Goal: Use online tool/utility: Use online tool/utility

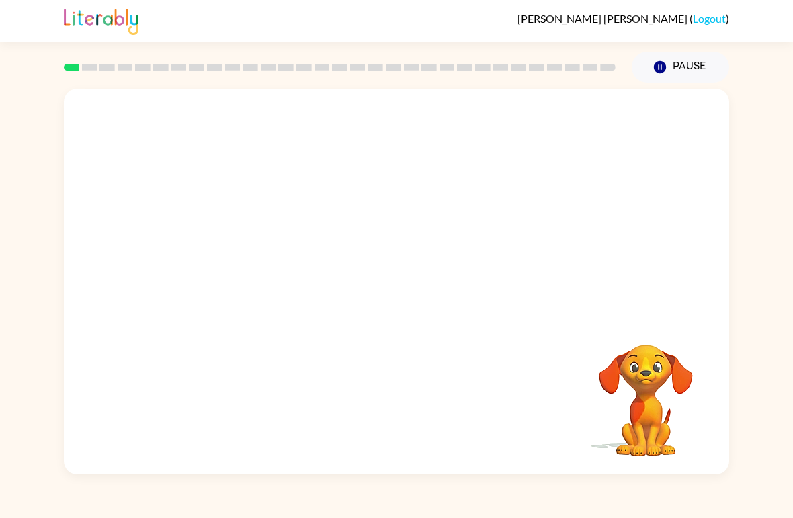
click at [354, 211] on video "Your browser must support playing .mp4 files to use Literably. Please try using…" at bounding box center [396, 203] width 665 height 228
click at [419, 296] on button "button" at bounding box center [397, 288] width 86 height 49
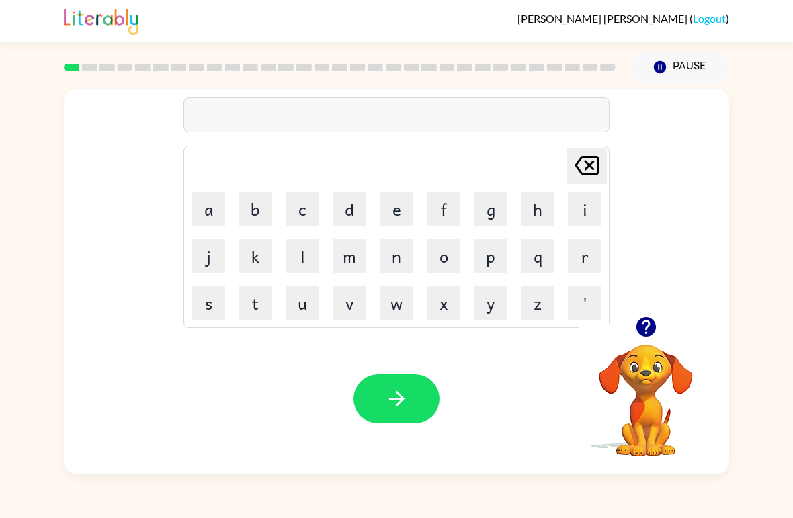
click at [252, 202] on button "b" at bounding box center [256, 209] width 34 height 34
click at [399, 212] on button "e" at bounding box center [397, 209] width 34 height 34
click at [475, 214] on button "g" at bounding box center [491, 209] width 34 height 34
click at [398, 387] on button "button" at bounding box center [397, 398] width 86 height 49
click at [306, 265] on button "l" at bounding box center [303, 256] width 34 height 34
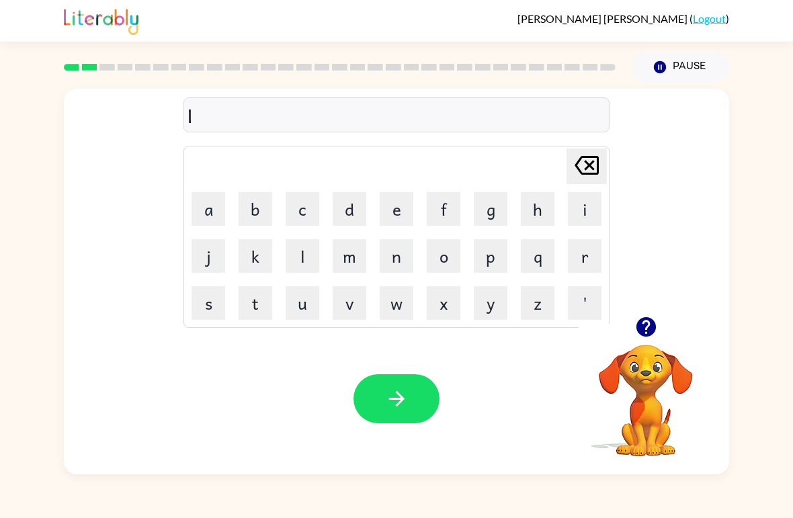
click at [446, 257] on button "o" at bounding box center [444, 256] width 34 height 34
click at [299, 315] on button "u" at bounding box center [303, 303] width 34 height 34
click at [350, 210] on button "d" at bounding box center [350, 209] width 34 height 34
click at [390, 386] on button "button" at bounding box center [397, 398] width 86 height 49
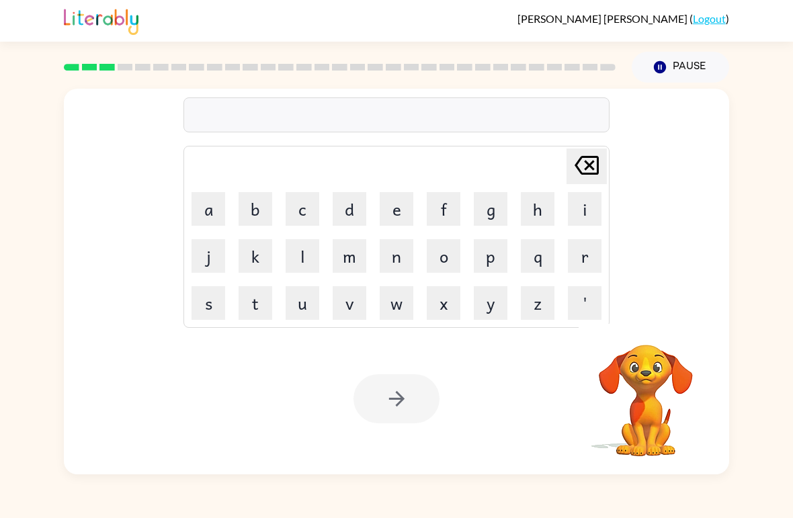
click at [352, 254] on button "m" at bounding box center [350, 256] width 34 height 34
click at [210, 208] on button "a" at bounding box center [209, 209] width 34 height 34
click at [550, 261] on button "r" at bounding box center [585, 256] width 34 height 34
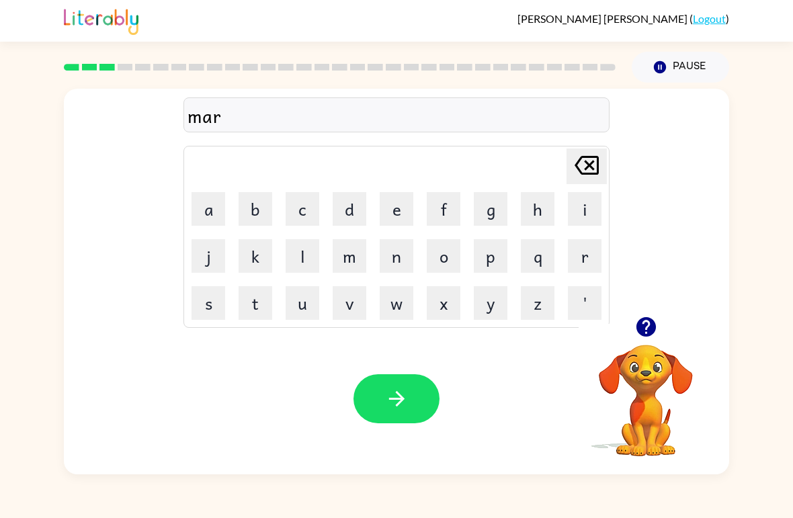
click at [209, 311] on button "s" at bounding box center [209, 303] width 34 height 34
click at [522, 202] on button "h" at bounding box center [538, 209] width 34 height 34
click at [390, 386] on button "button" at bounding box center [397, 398] width 86 height 49
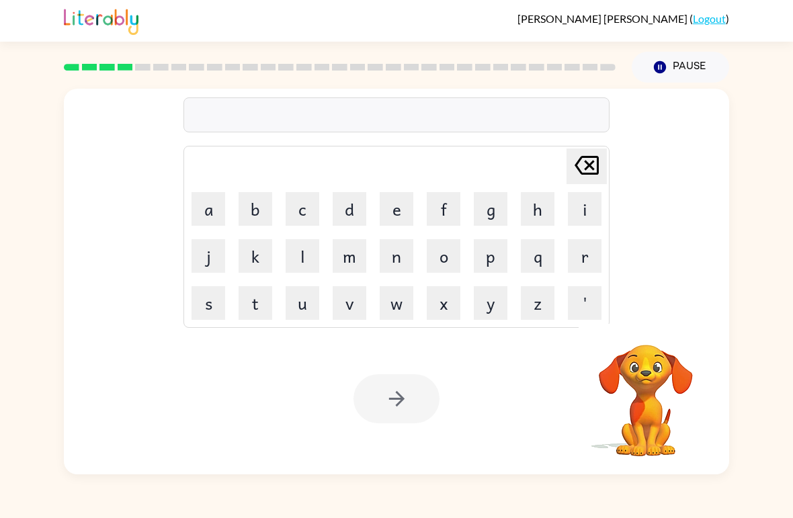
click at [216, 304] on button "s" at bounding box center [209, 303] width 34 height 34
click at [498, 261] on button "p" at bounding box center [491, 256] width 34 height 34
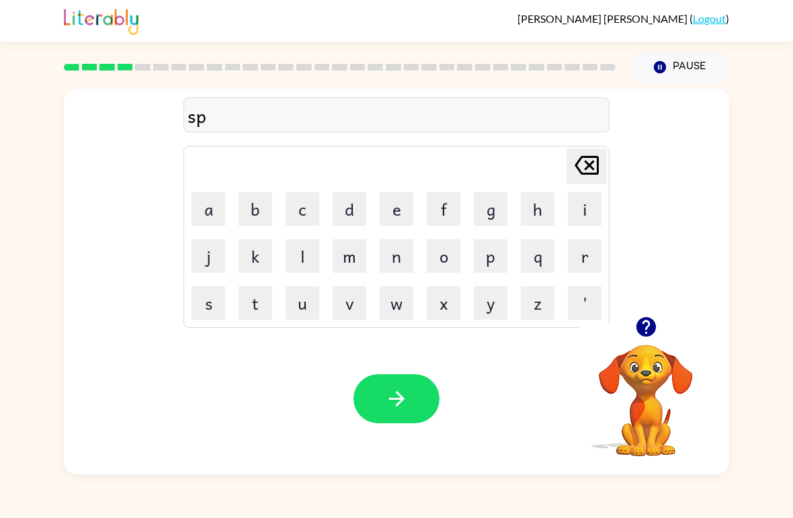
click at [440, 259] on button "o" at bounding box center [444, 256] width 34 height 34
click at [259, 312] on button "t" at bounding box center [256, 303] width 34 height 34
click at [399, 407] on icon "button" at bounding box center [397, 399] width 24 height 24
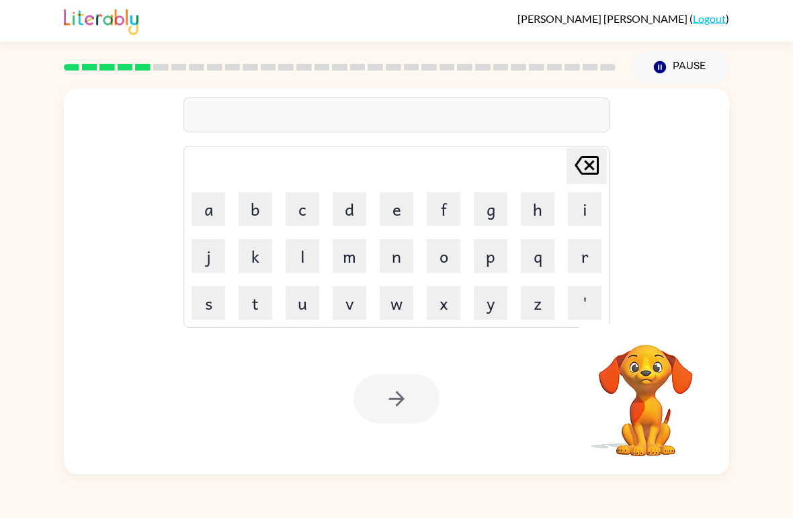
click at [491, 263] on button "p" at bounding box center [491, 256] width 34 height 34
click at [550, 270] on button "r" at bounding box center [585, 256] width 34 height 34
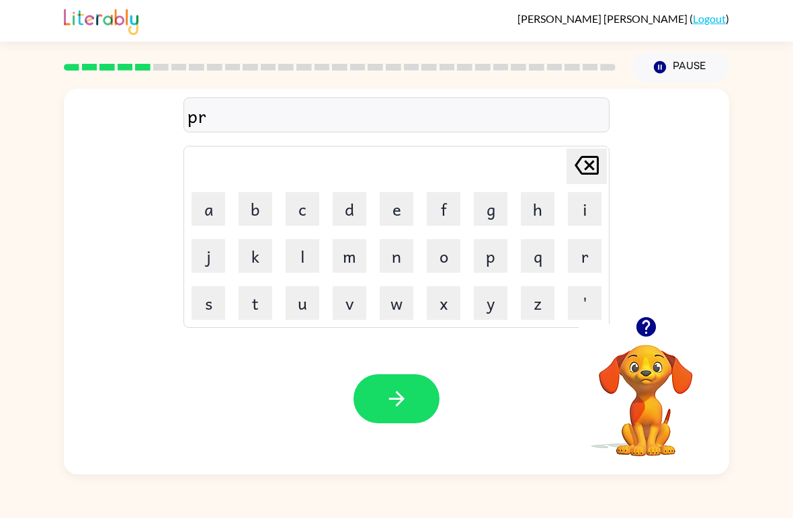
click at [441, 261] on button "o" at bounding box center [444, 256] width 34 height 34
click at [291, 313] on button "u" at bounding box center [303, 303] width 34 height 34
click at [349, 202] on button "d" at bounding box center [350, 209] width 34 height 34
click at [409, 393] on button "button" at bounding box center [397, 398] width 86 height 49
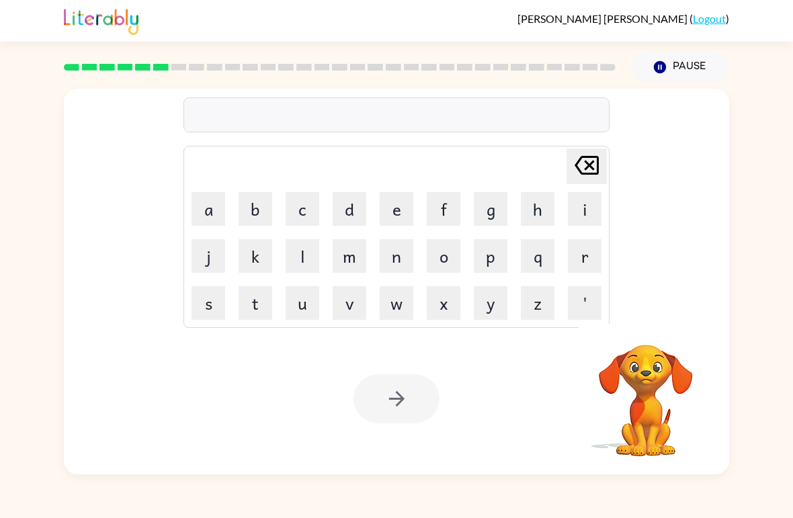
click at [487, 257] on button "p" at bounding box center [491, 256] width 34 height 34
click at [550, 220] on button "i" at bounding box center [585, 209] width 34 height 34
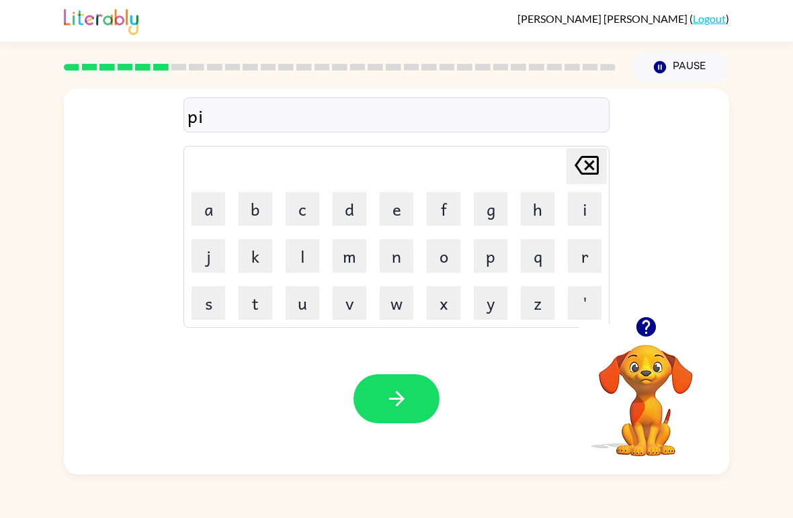
click at [397, 210] on button "e" at bounding box center [397, 209] width 34 height 34
click at [409, 399] on button "button" at bounding box center [397, 398] width 86 height 49
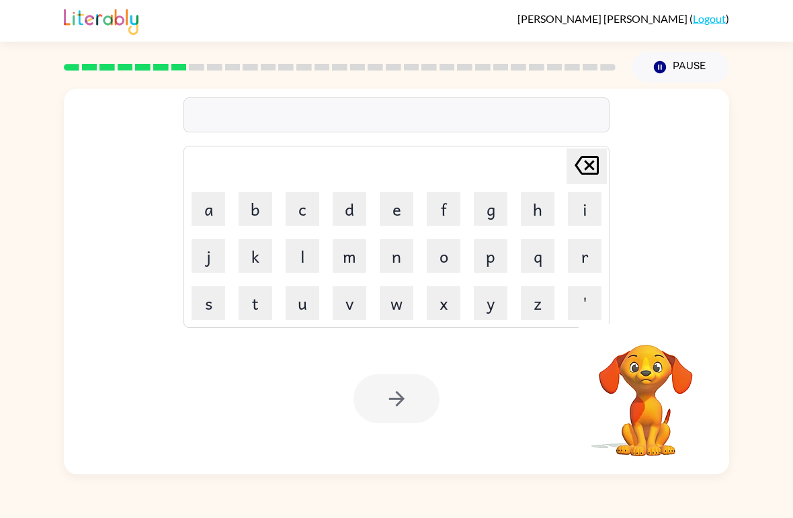
click at [210, 210] on button "a" at bounding box center [209, 209] width 34 height 34
click at [392, 253] on button "n" at bounding box center [397, 256] width 34 height 34
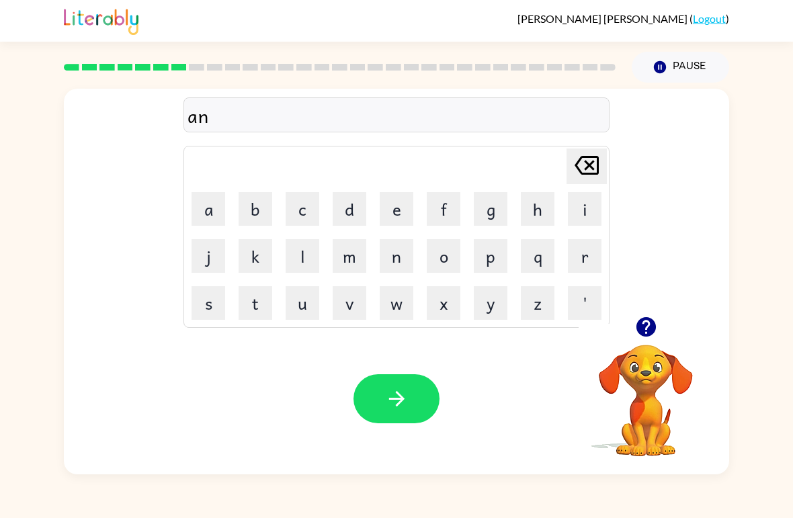
click at [255, 248] on button "k" at bounding box center [256, 256] width 34 height 34
click at [388, 200] on button "e" at bounding box center [397, 209] width 34 height 34
click at [306, 259] on button "l" at bounding box center [303, 256] width 34 height 34
click at [550, 163] on icon at bounding box center [587, 165] width 24 height 19
click at [305, 248] on button "l" at bounding box center [303, 256] width 34 height 34
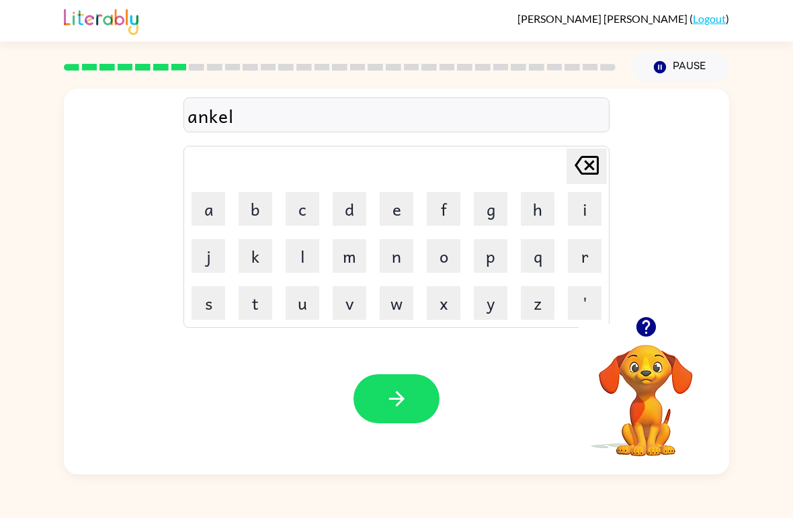
click at [392, 390] on icon "button" at bounding box center [397, 399] width 24 height 24
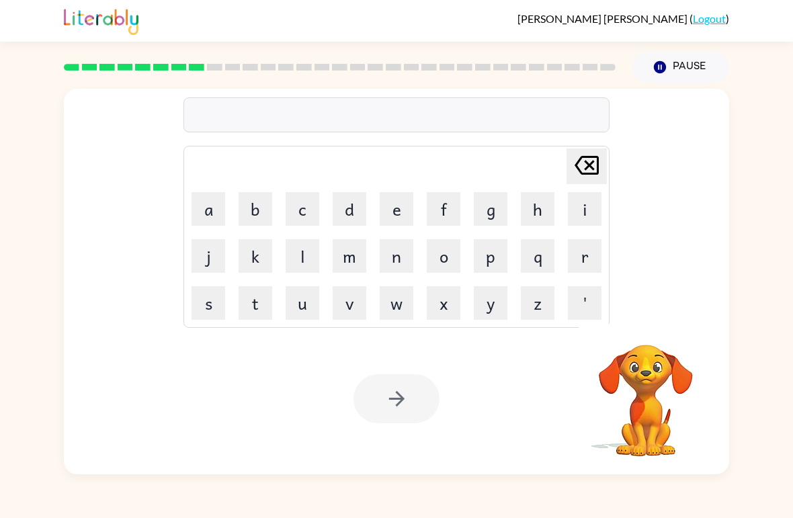
click at [239, 213] on button "b" at bounding box center [256, 209] width 34 height 34
click at [211, 217] on button "a" at bounding box center [209, 209] width 34 height 34
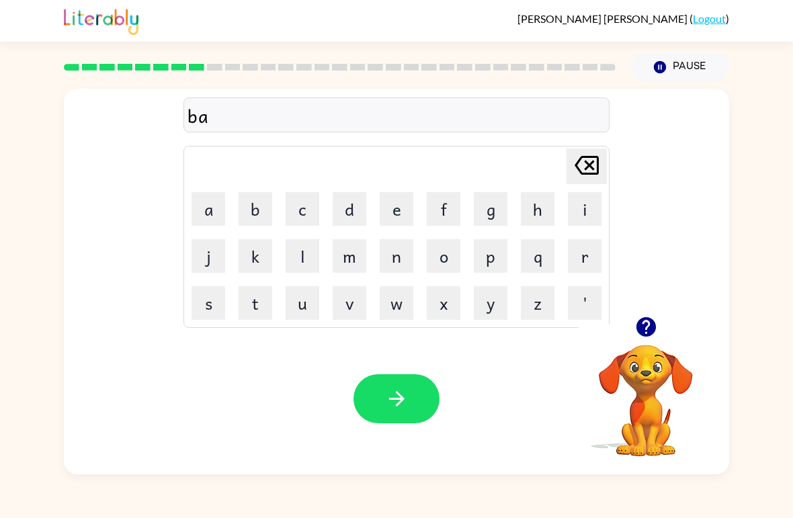
click at [255, 310] on button "t" at bounding box center [256, 303] width 34 height 34
click at [543, 212] on button "h" at bounding box center [538, 209] width 34 height 34
click at [417, 401] on button "button" at bounding box center [397, 398] width 86 height 49
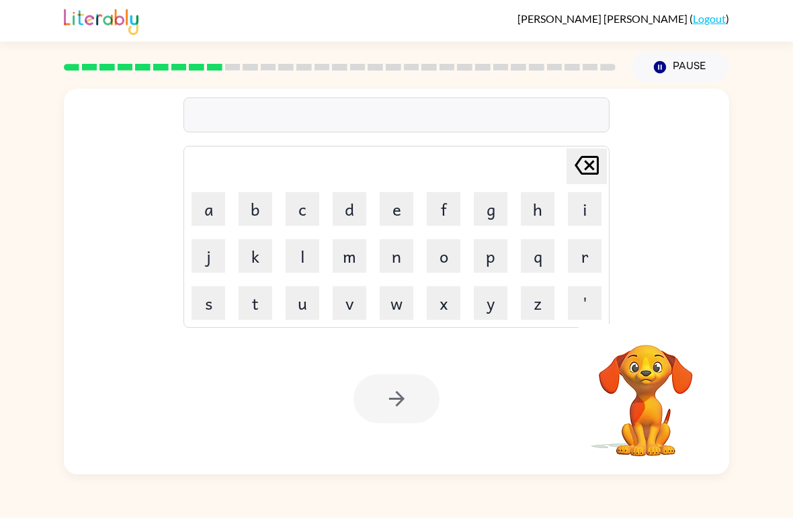
click at [296, 210] on button "c" at bounding box center [303, 209] width 34 height 34
click at [304, 255] on button "l" at bounding box center [303, 256] width 34 height 34
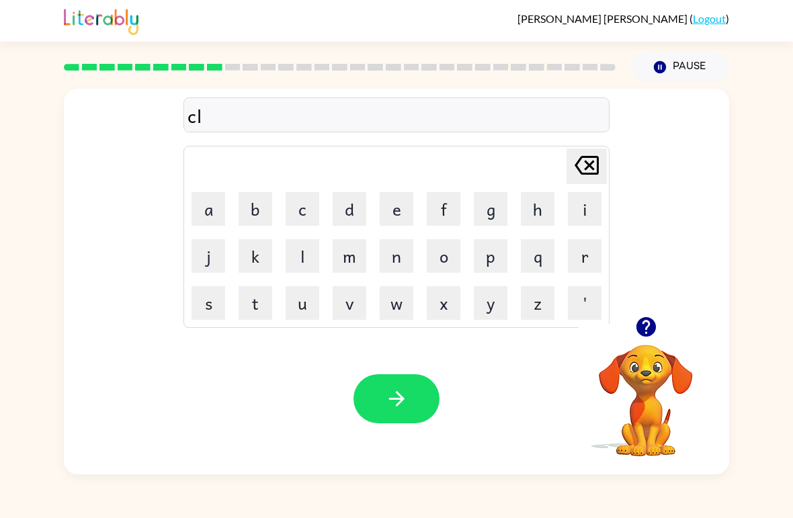
click at [447, 261] on button "o" at bounding box center [444, 256] width 34 height 34
click at [400, 315] on button "w" at bounding box center [397, 303] width 34 height 34
click at [390, 257] on button "n" at bounding box center [397, 256] width 34 height 34
click at [405, 397] on icon "button" at bounding box center [397, 399] width 24 height 24
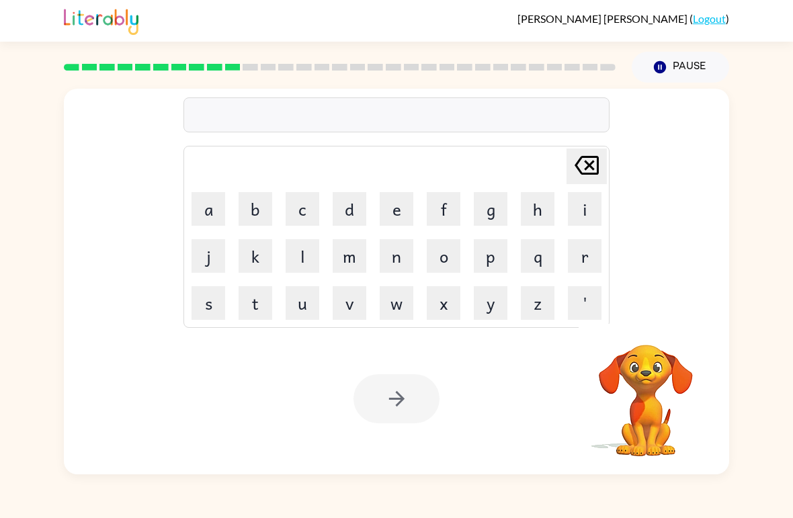
click at [550, 212] on button "i" at bounding box center [585, 209] width 34 height 34
click at [401, 263] on button "n" at bounding box center [397, 256] width 34 height 34
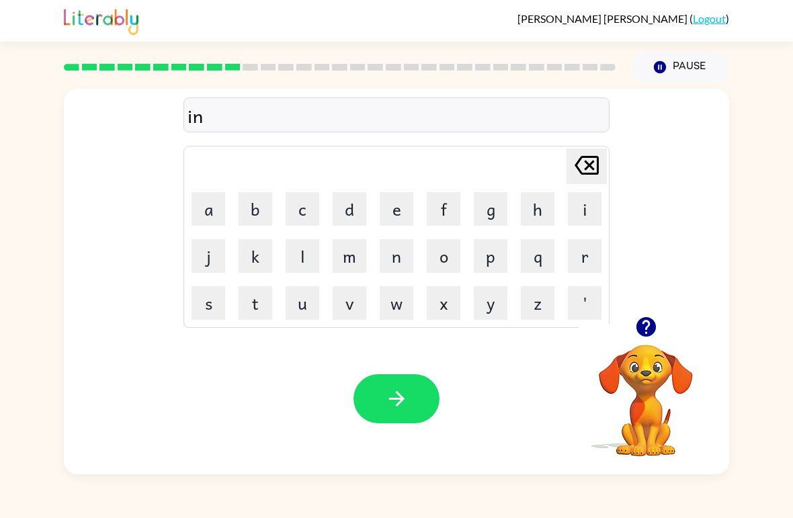
click at [223, 306] on button "s" at bounding box center [209, 303] width 34 height 34
click at [380, 219] on button "e" at bounding box center [397, 209] width 34 height 34
click at [550, 256] on button "r" at bounding box center [585, 256] width 34 height 34
click at [257, 298] on button "t" at bounding box center [256, 303] width 34 height 34
click at [386, 387] on button "button" at bounding box center [397, 398] width 86 height 49
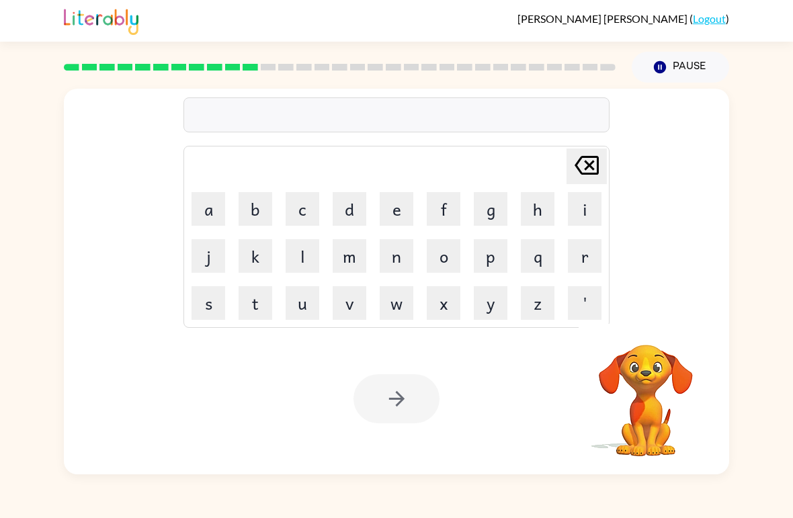
click at [298, 222] on button "c" at bounding box center [303, 209] width 34 height 34
click at [442, 259] on button "o" at bounding box center [444, 256] width 34 height 34
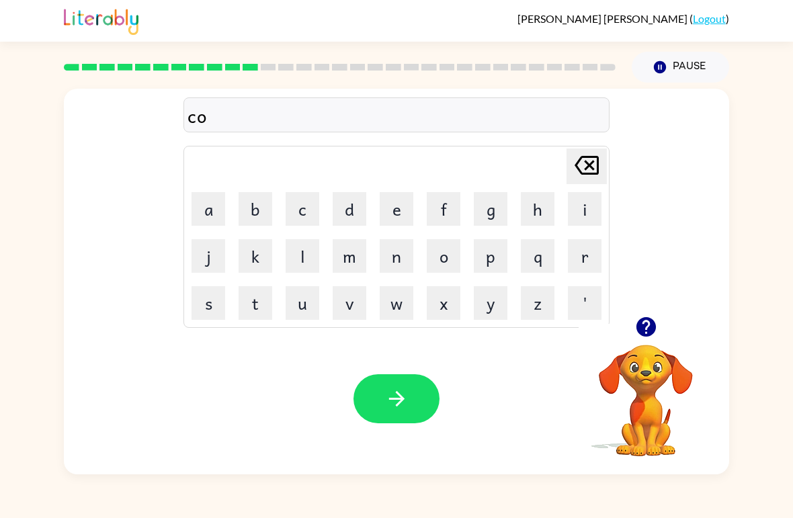
click at [261, 217] on button "b" at bounding box center [256, 209] width 34 height 34
click at [550, 159] on icon at bounding box center [587, 165] width 24 height 19
click at [349, 209] on button "d" at bounding box center [350, 209] width 34 height 34
click at [399, 202] on button "e" at bounding box center [397, 209] width 34 height 34
click at [411, 413] on button "button" at bounding box center [397, 398] width 86 height 49
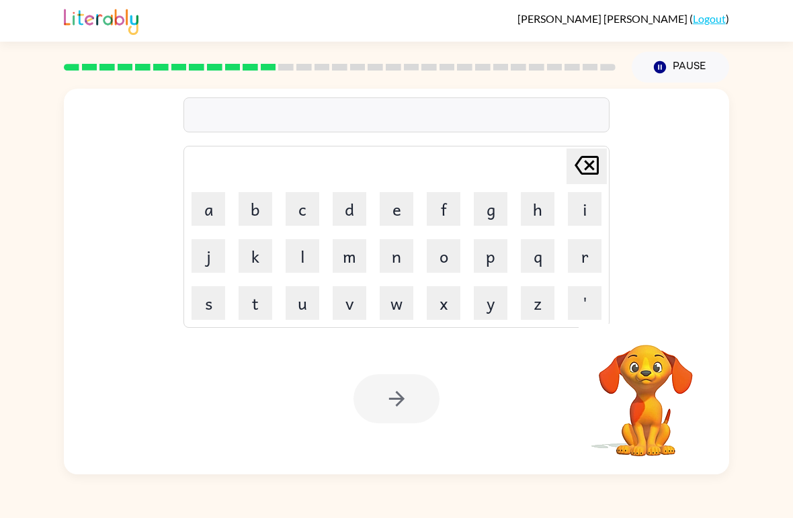
click at [358, 305] on button "v" at bounding box center [350, 303] width 34 height 34
click at [442, 259] on button "o" at bounding box center [444, 256] width 34 height 34
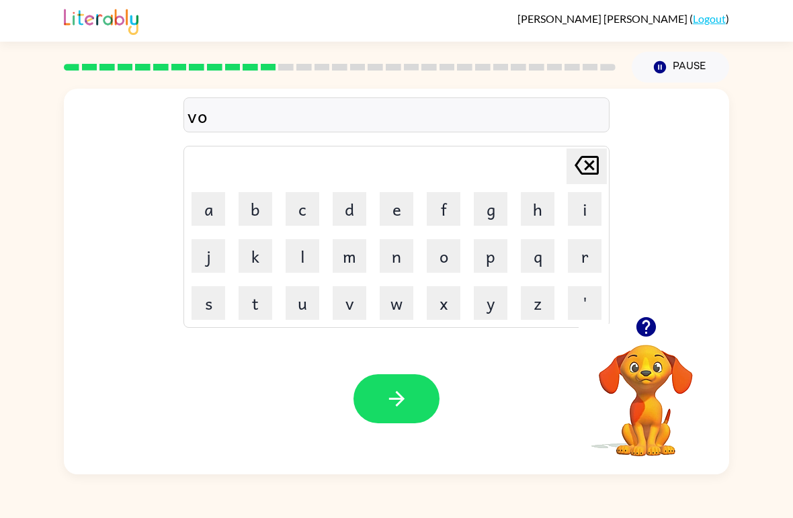
click at [300, 257] on button "l" at bounding box center [303, 256] width 34 height 34
click at [440, 261] on button "o" at bounding box center [444, 256] width 34 height 34
click at [308, 311] on button "u" at bounding box center [303, 303] width 34 height 34
click at [347, 253] on button "m" at bounding box center [350, 256] width 34 height 34
click at [391, 388] on icon "button" at bounding box center [397, 399] width 24 height 24
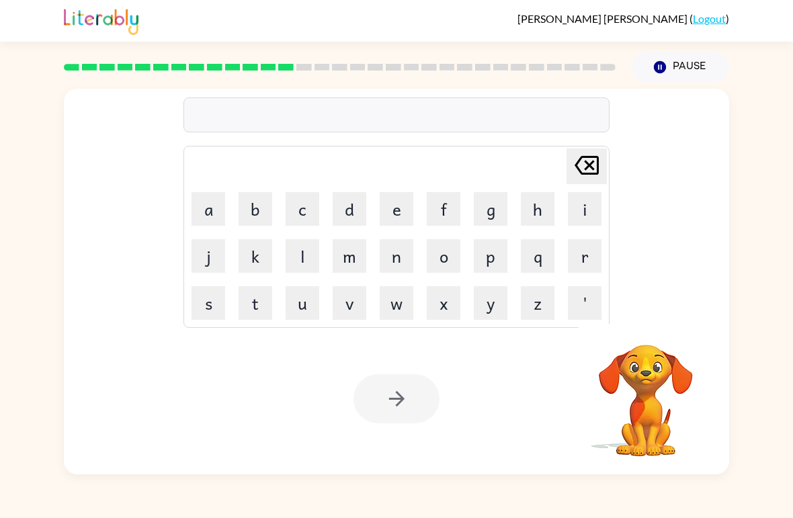
click at [214, 306] on button "s" at bounding box center [209, 303] width 34 height 34
click at [401, 317] on button "w" at bounding box center [397, 303] width 34 height 34
click at [397, 212] on button "e" at bounding box center [397, 209] width 34 height 34
click at [409, 208] on button "e" at bounding box center [397, 209] width 34 height 34
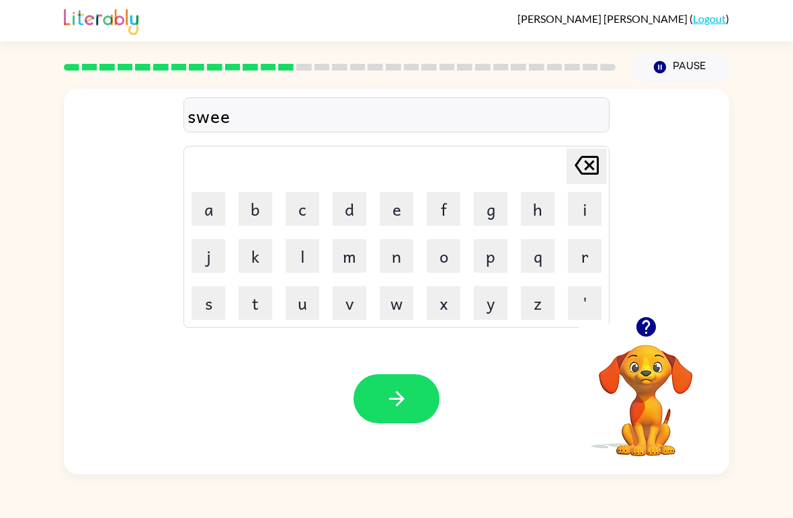
click at [265, 300] on button "t" at bounding box center [256, 303] width 34 height 34
click at [390, 269] on button "n" at bounding box center [397, 256] width 34 height 34
click at [397, 212] on button "e" at bounding box center [397, 209] width 34 height 34
click at [394, 200] on button "e" at bounding box center [397, 209] width 34 height 34
click at [216, 303] on button "s" at bounding box center [209, 303] width 34 height 34
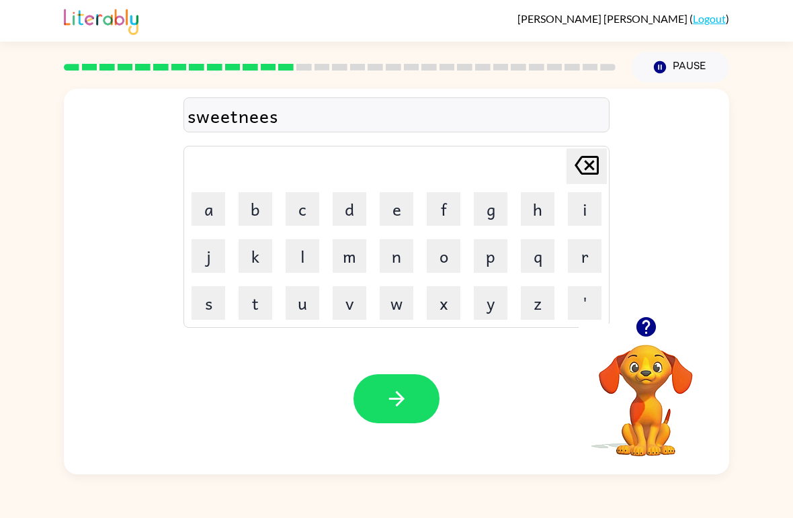
click at [388, 411] on button "button" at bounding box center [397, 398] width 86 height 49
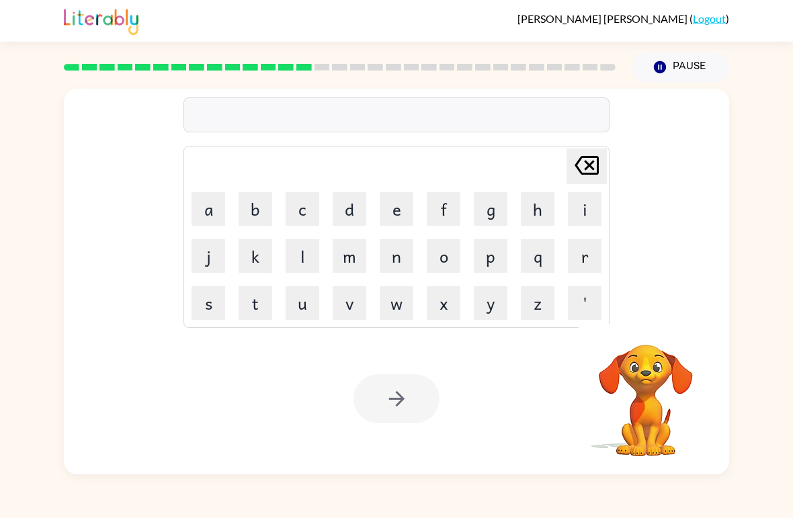
click at [495, 261] on button "p" at bounding box center [491, 256] width 34 height 34
click at [550, 217] on button "i" at bounding box center [585, 209] width 34 height 34
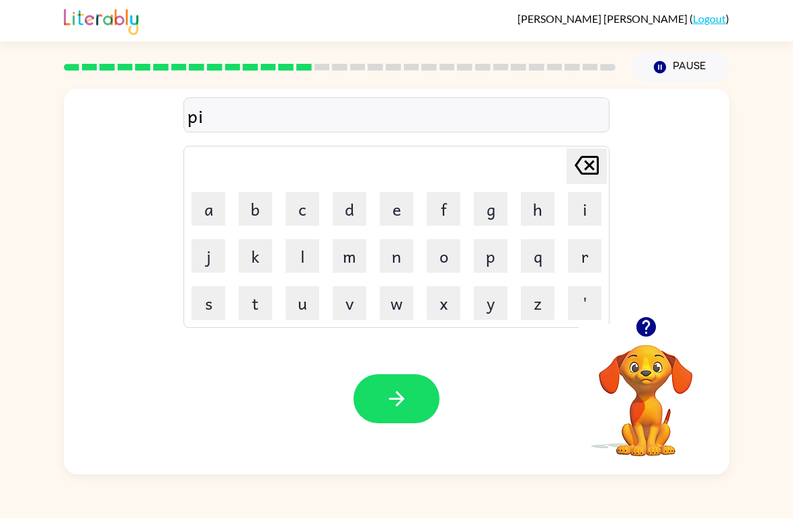
click at [303, 257] on button "l" at bounding box center [303, 256] width 34 height 34
click at [436, 254] on button "o" at bounding box center [444, 256] width 34 height 34
click at [258, 300] on button "t" at bounding box center [256, 303] width 34 height 34
click at [397, 407] on icon "button" at bounding box center [395, 398] width 15 height 15
click at [444, 213] on button "f" at bounding box center [444, 209] width 34 height 34
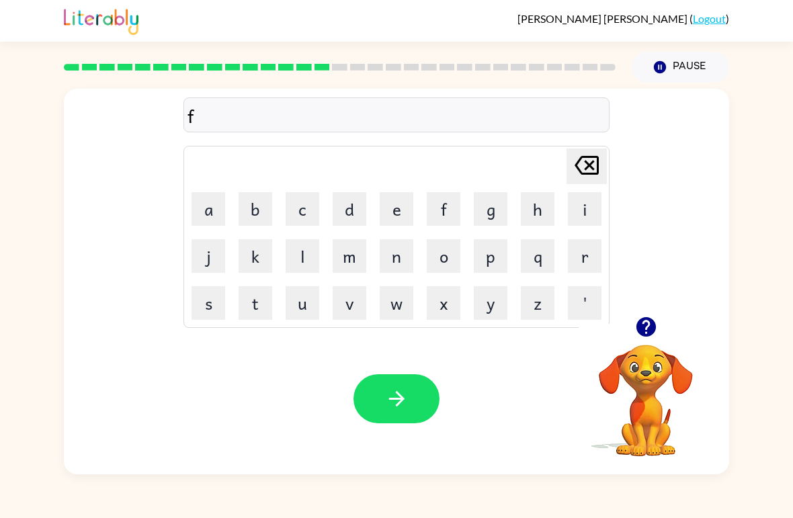
click at [444, 257] on button "o" at bounding box center [444, 256] width 34 height 34
click at [550, 261] on button "r" at bounding box center [585, 256] width 34 height 34
click at [257, 256] on button "k" at bounding box center [256, 256] width 34 height 34
click at [392, 400] on icon "button" at bounding box center [395, 398] width 15 height 15
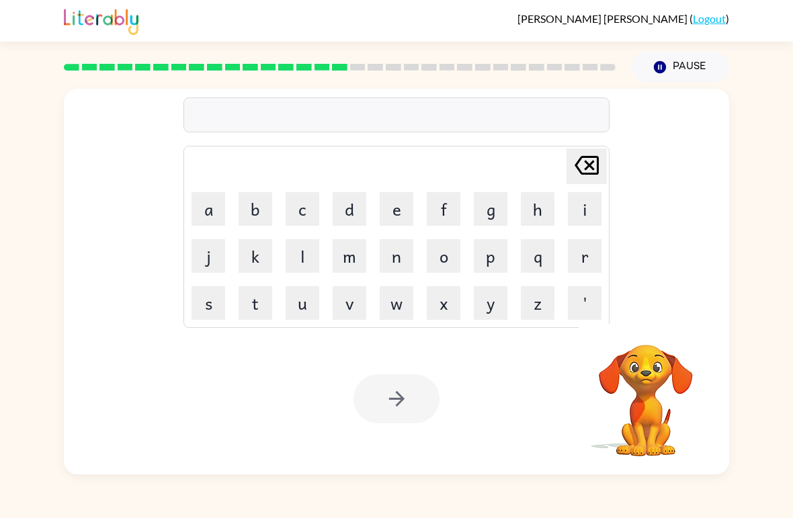
click at [403, 318] on button "w" at bounding box center [397, 303] width 34 height 34
click at [394, 214] on button "e" at bounding box center [397, 209] width 34 height 34
click at [264, 206] on button "b" at bounding box center [256, 209] width 34 height 34
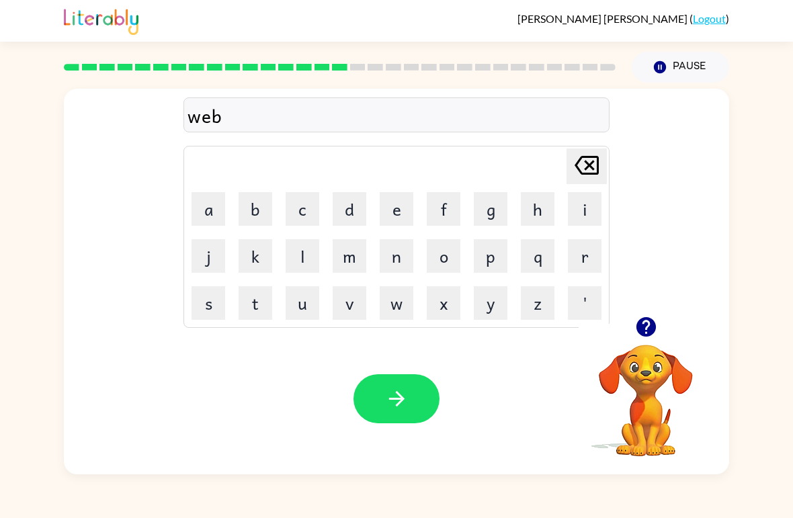
click at [405, 407] on icon "button" at bounding box center [397, 399] width 24 height 24
click at [450, 210] on button "f" at bounding box center [444, 209] width 34 height 34
click at [304, 254] on button "l" at bounding box center [303, 256] width 34 height 34
click at [550, 204] on button "i" at bounding box center [585, 209] width 34 height 34
click at [496, 263] on button "p" at bounding box center [491, 256] width 34 height 34
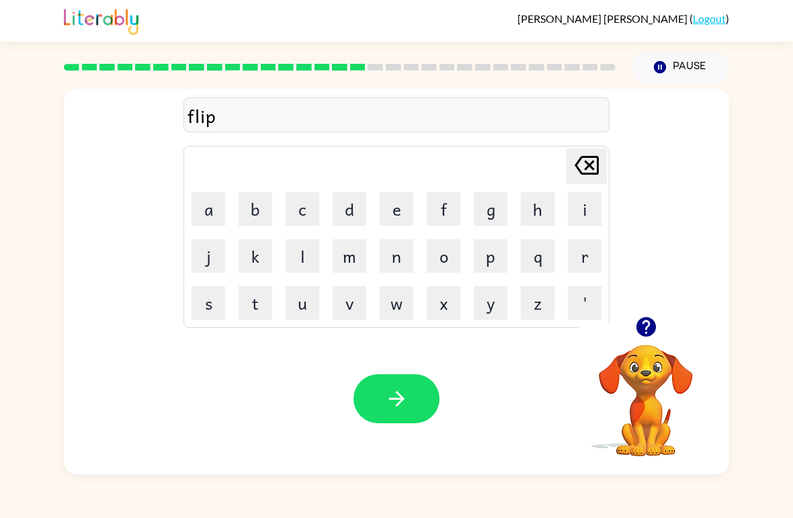
click at [550, 208] on button "i" at bounding box center [585, 209] width 34 height 34
click at [393, 261] on button "n" at bounding box center [397, 256] width 34 height 34
click at [485, 203] on button "g" at bounding box center [491, 209] width 34 height 34
click at [410, 404] on button "button" at bounding box center [397, 398] width 86 height 49
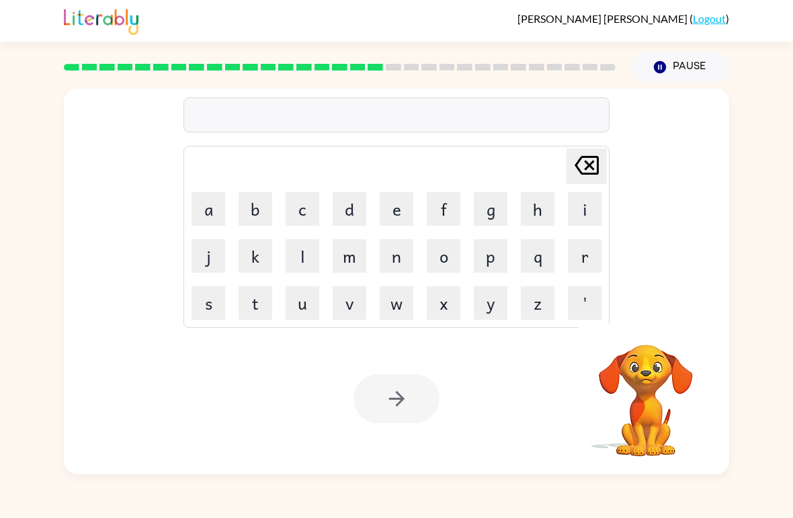
click at [216, 304] on button "s" at bounding box center [209, 303] width 34 height 34
click at [402, 254] on button "n" at bounding box center [397, 256] width 34 height 34
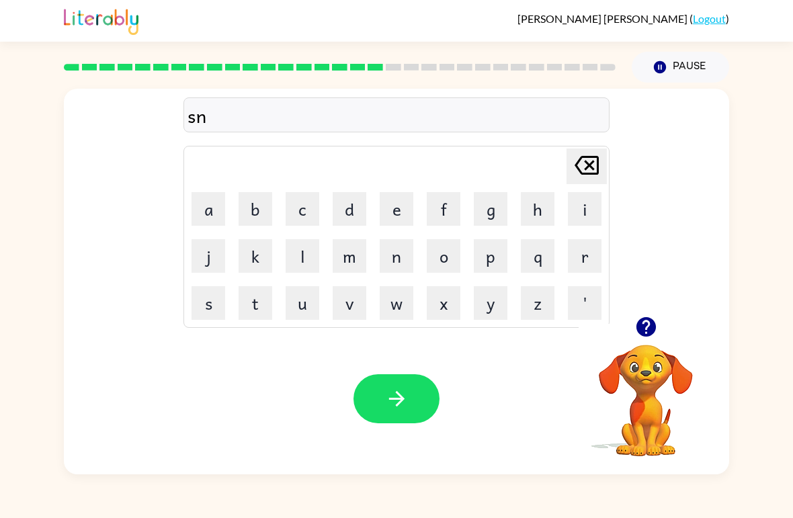
click at [440, 259] on button "o" at bounding box center [444, 256] width 34 height 34
click at [550, 260] on button "r" at bounding box center [585, 256] width 34 height 34
click at [271, 296] on button "t" at bounding box center [256, 303] width 34 height 34
click at [392, 403] on icon "button" at bounding box center [397, 399] width 24 height 24
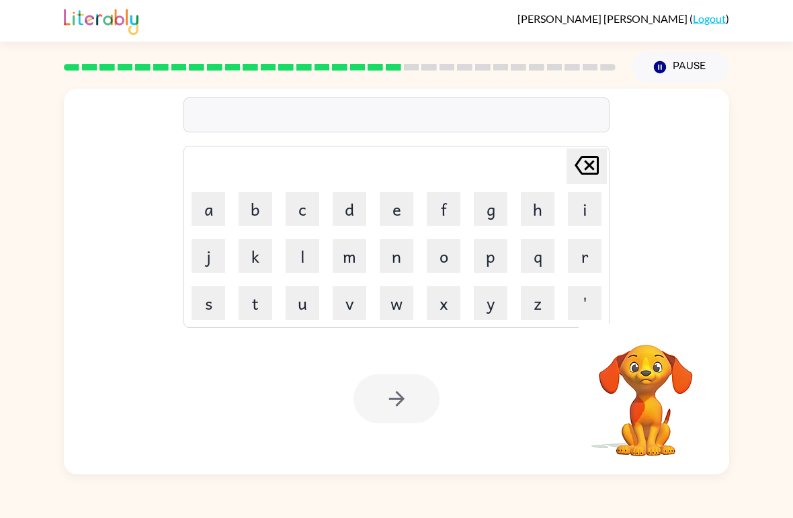
click at [550, 54] on div "[PERSON_NAME] ( Logout ) Pause Pause [PERSON_NAME] last character input a b c d…" at bounding box center [396, 259] width 793 height 518
click at [399, 209] on button "e" at bounding box center [397, 209] width 34 height 34
click at [202, 315] on button "s" at bounding box center [209, 303] width 34 height 34
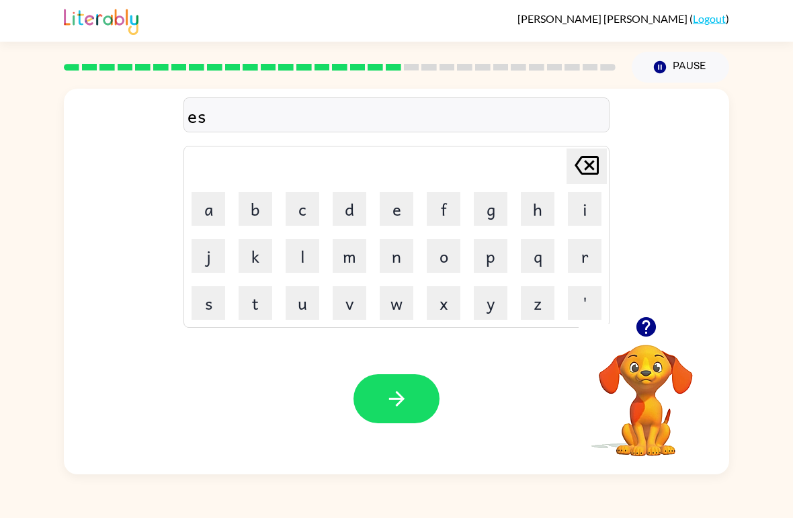
click at [205, 216] on button "a" at bounding box center [209, 209] width 34 height 34
click at [406, 215] on button "e" at bounding box center [397, 209] width 34 height 34
click at [494, 301] on button "y" at bounding box center [491, 303] width 34 height 34
click at [399, 405] on icon "button" at bounding box center [395, 398] width 15 height 15
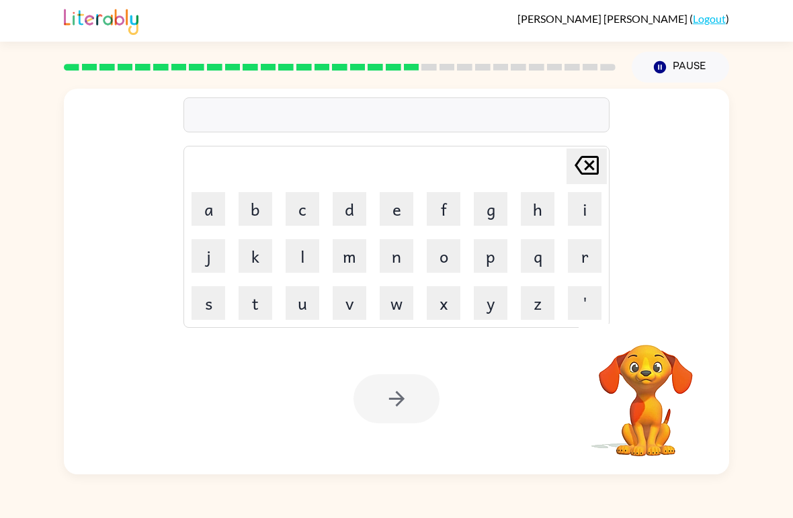
click at [347, 224] on button "d" at bounding box center [350, 209] width 34 height 34
click at [550, 212] on button "i" at bounding box center [585, 209] width 34 height 34
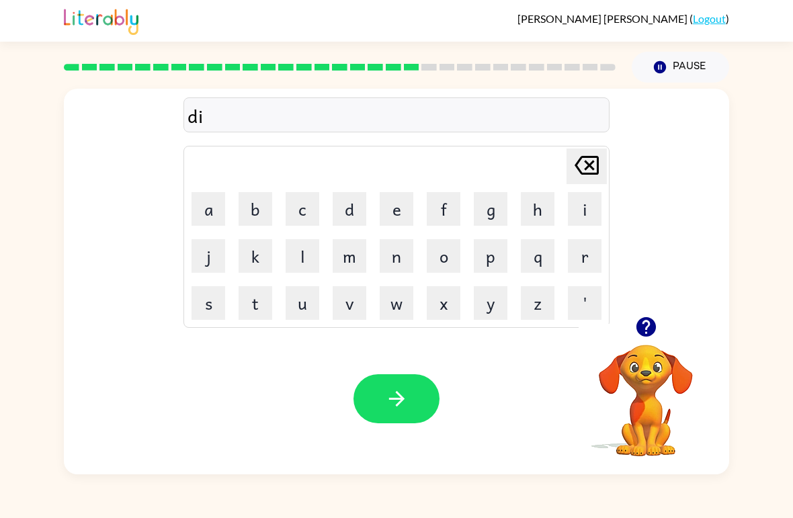
click at [216, 308] on button "s" at bounding box center [209, 303] width 34 height 34
click at [535, 212] on button "h" at bounding box center [538, 209] width 34 height 34
click at [397, 221] on button "e" at bounding box center [397, 209] width 34 height 34
click at [208, 300] on button "s" at bounding box center [209, 303] width 34 height 34
click at [414, 400] on button "button" at bounding box center [397, 398] width 86 height 49
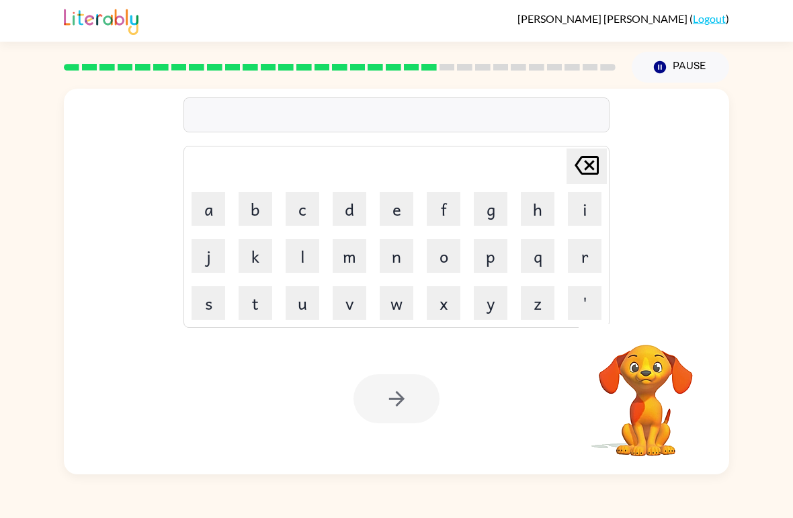
click at [445, 213] on button "f" at bounding box center [444, 209] width 34 height 34
click at [290, 259] on button "l" at bounding box center [303, 256] width 34 height 34
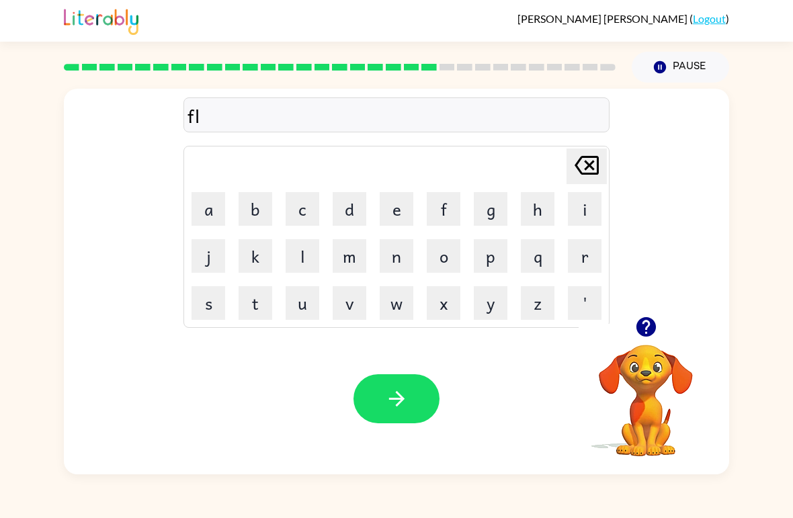
click at [309, 304] on button "u" at bounding box center [303, 303] width 34 height 34
click at [270, 304] on button "t" at bounding box center [256, 303] width 34 height 34
click at [393, 215] on button "e" at bounding box center [397, 209] width 34 height 34
click at [419, 408] on button "button" at bounding box center [397, 398] width 86 height 49
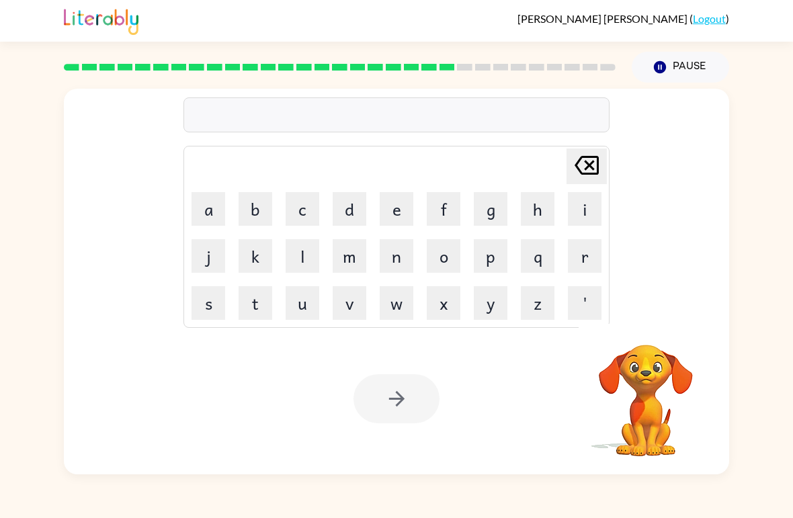
click at [357, 267] on button "m" at bounding box center [350, 256] width 34 height 34
click at [550, 206] on button "i" at bounding box center [585, 209] width 34 height 34
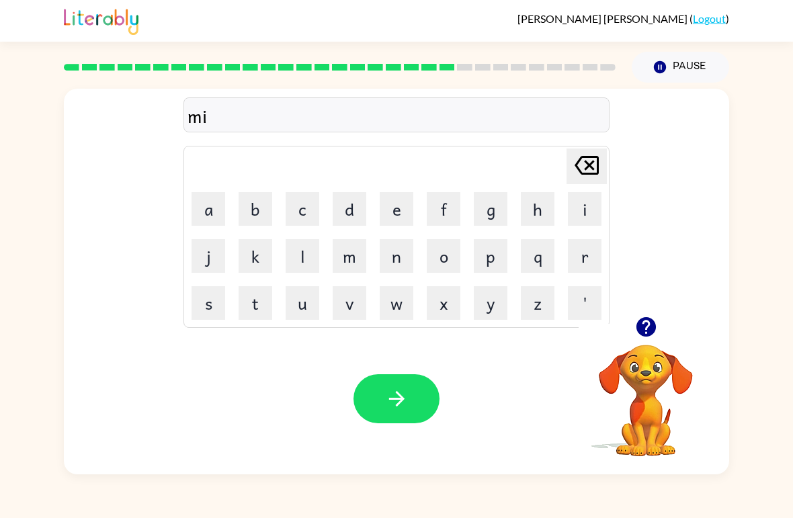
click at [352, 207] on button "d" at bounding box center [350, 209] width 34 height 34
click at [394, 257] on button "n" at bounding box center [397, 256] width 34 height 34
click at [550, 208] on button "i" at bounding box center [585, 209] width 34 height 34
click at [489, 212] on button "g" at bounding box center [491, 209] width 34 height 34
click at [531, 206] on button "h" at bounding box center [538, 209] width 34 height 34
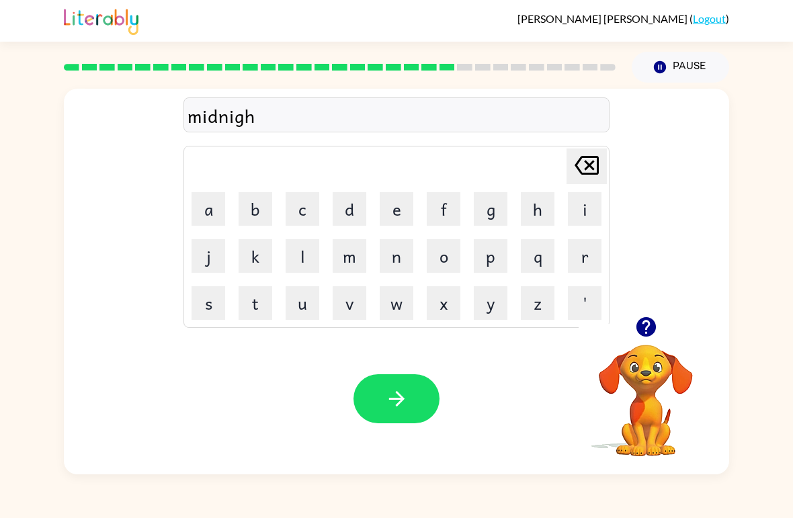
click at [259, 307] on button "t" at bounding box center [256, 303] width 34 height 34
click at [393, 394] on icon "button" at bounding box center [397, 399] width 24 height 24
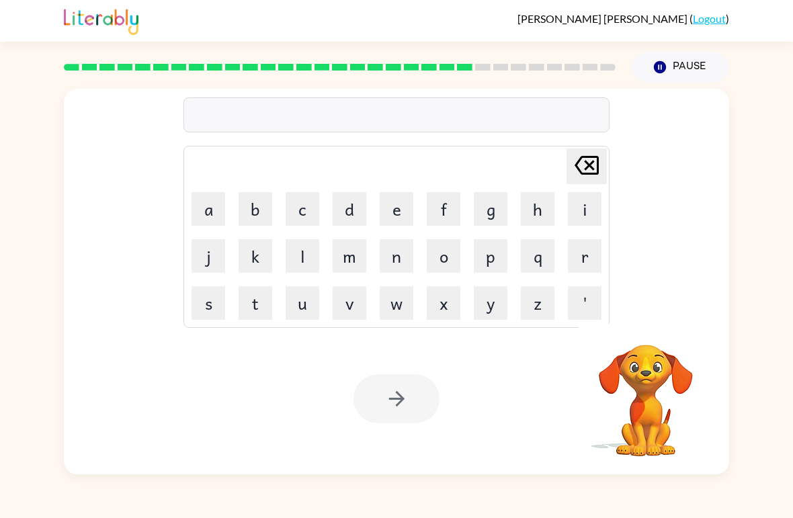
click at [395, 302] on button "w" at bounding box center [397, 303] width 34 height 34
click at [550, 216] on button "i" at bounding box center [585, 209] width 34 height 34
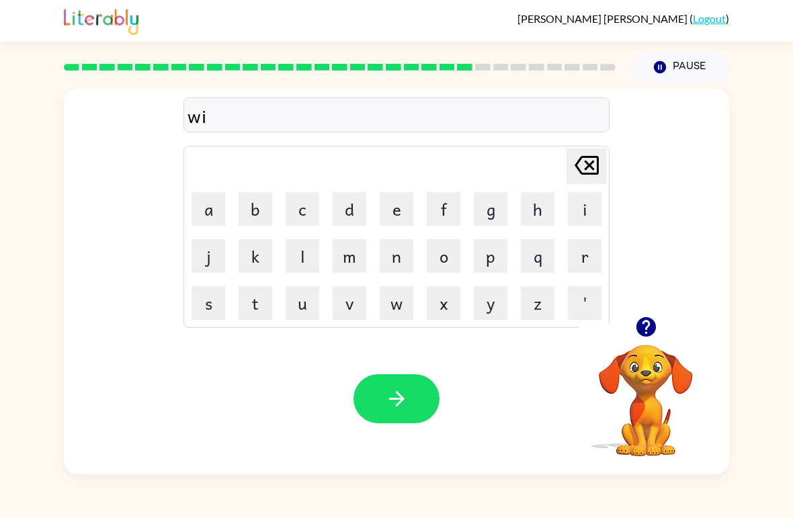
click at [395, 258] on button "n" at bounding box center [397, 256] width 34 height 34
click at [258, 300] on button "t" at bounding box center [256, 303] width 34 height 34
click at [405, 209] on button "e" at bounding box center [397, 209] width 34 height 34
click at [550, 255] on button "r" at bounding box center [585, 256] width 34 height 34
click at [409, 407] on button "button" at bounding box center [397, 398] width 86 height 49
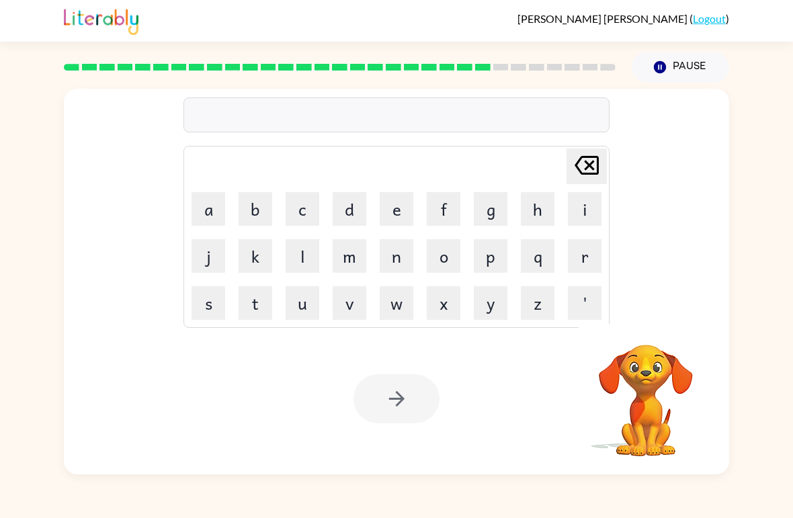
click at [358, 222] on button "d" at bounding box center [350, 209] width 34 height 34
click at [201, 214] on button "a" at bounding box center [209, 209] width 34 height 34
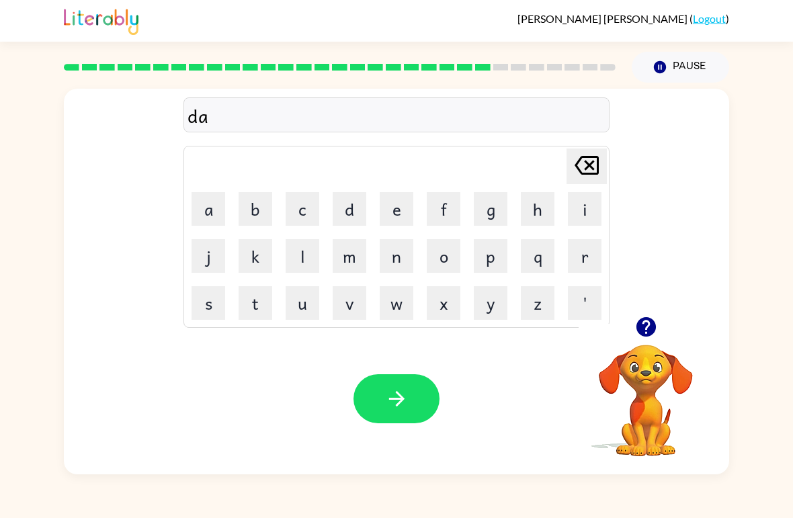
click at [212, 313] on button "s" at bounding box center [209, 303] width 34 height 34
click at [550, 207] on button "i" at bounding box center [585, 209] width 34 height 34
click at [349, 209] on button "d" at bounding box center [350, 209] width 34 height 34
click at [395, 204] on button "e" at bounding box center [397, 209] width 34 height 34
click at [550, 211] on button "i" at bounding box center [585, 209] width 34 height 34
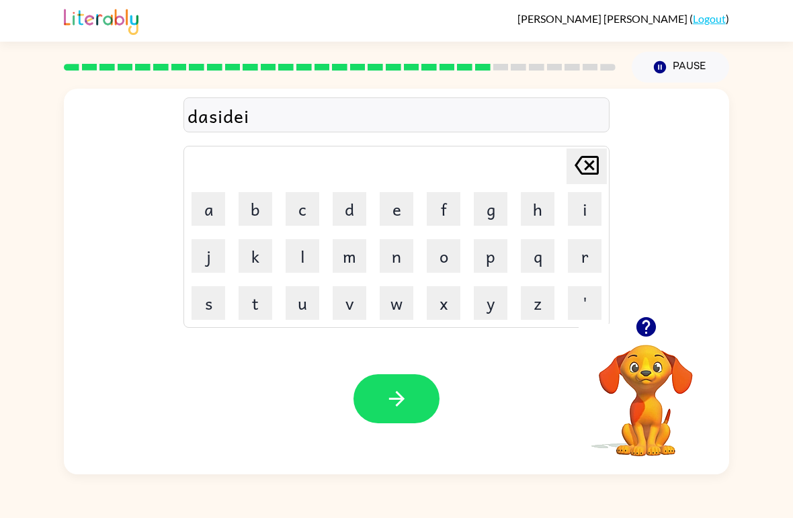
click at [388, 263] on button "n" at bounding box center [397, 256] width 34 height 34
click at [483, 214] on button "g" at bounding box center [491, 209] width 34 height 34
click at [394, 403] on icon "button" at bounding box center [397, 399] width 24 height 24
click at [550, 257] on button "r" at bounding box center [585, 256] width 34 height 34
click at [440, 250] on button "o" at bounding box center [444, 256] width 34 height 34
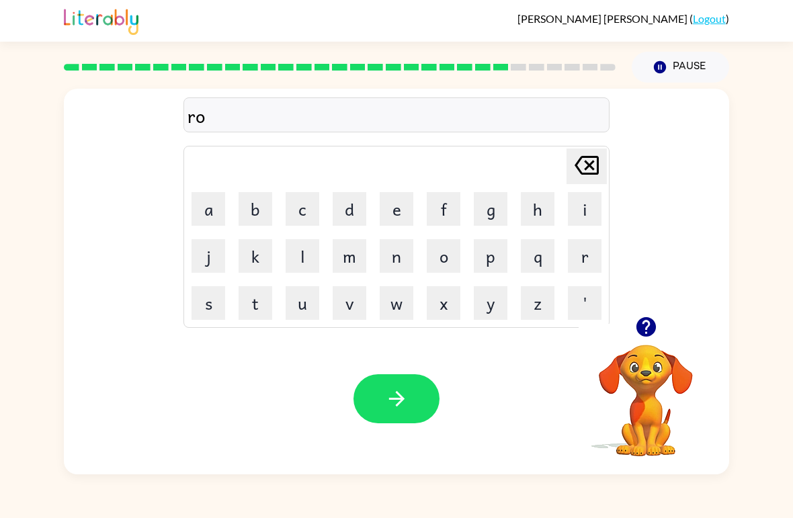
click at [253, 263] on button "k" at bounding box center [256, 256] width 34 height 34
click at [397, 218] on button "e" at bounding box center [397, 209] width 34 height 34
click at [252, 315] on button "t" at bounding box center [256, 303] width 34 height 34
click at [397, 404] on icon "button" at bounding box center [397, 399] width 24 height 24
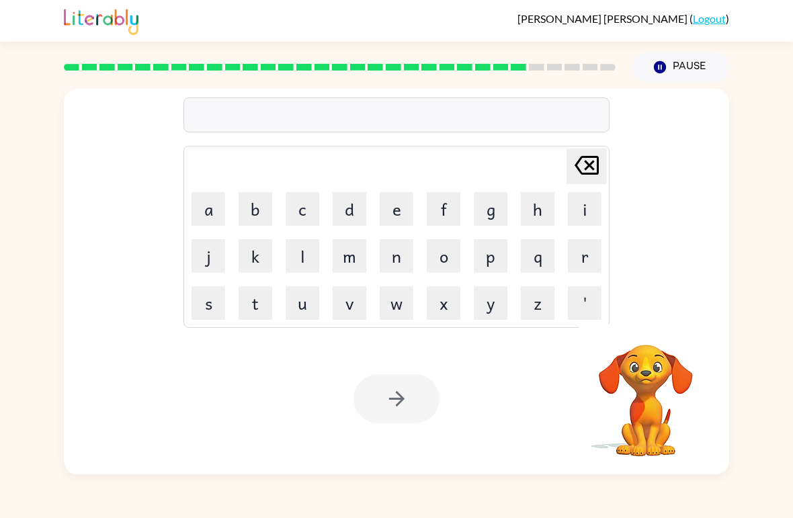
click at [300, 309] on button "u" at bounding box center [303, 303] width 34 height 34
click at [384, 271] on button "n" at bounding box center [397, 256] width 34 height 34
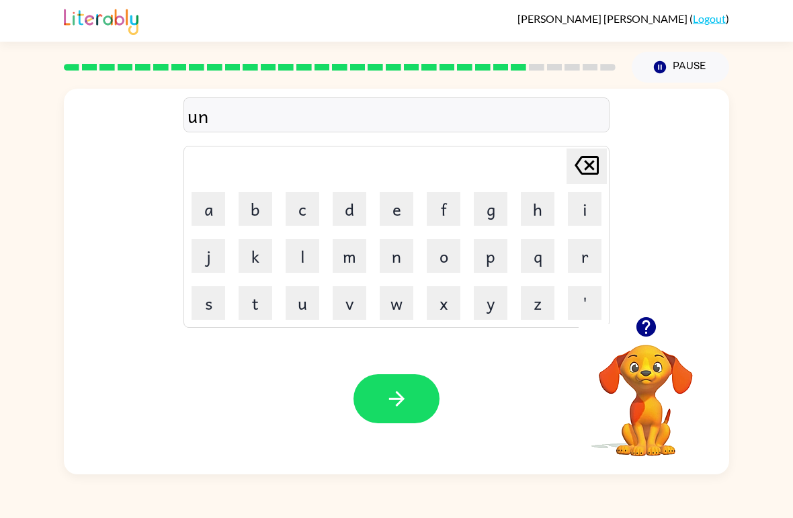
click at [384, 206] on button "e" at bounding box center [397, 209] width 34 height 34
click at [454, 214] on button "f" at bounding box center [444, 209] width 34 height 34
click at [444, 259] on button "o" at bounding box center [444, 256] width 34 height 34
click at [550, 257] on button "r" at bounding box center [585, 256] width 34 height 34
click at [352, 259] on button "m" at bounding box center [350, 256] width 34 height 34
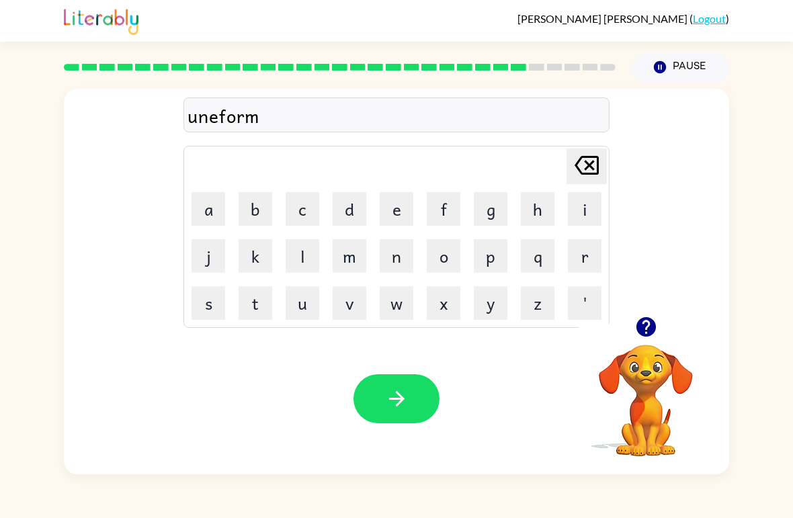
click at [413, 417] on button "button" at bounding box center [397, 398] width 86 height 49
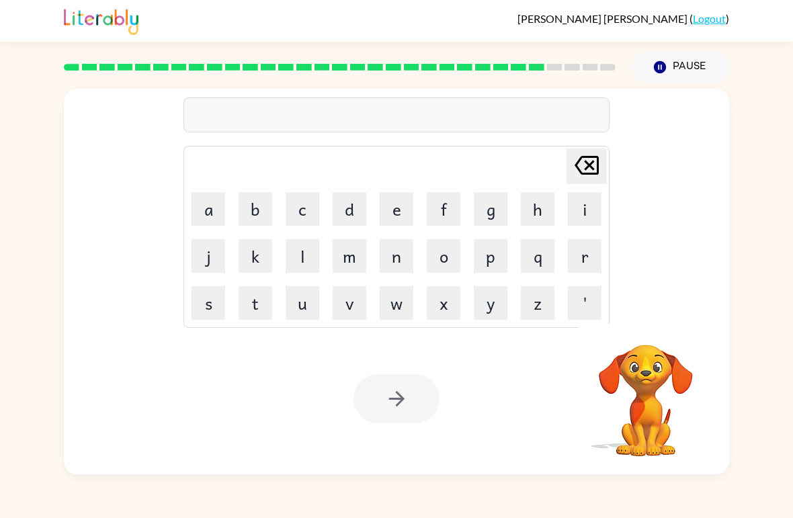
click at [297, 212] on button "c" at bounding box center [303, 209] width 34 height 34
click at [545, 206] on button "h" at bounding box center [538, 209] width 34 height 34
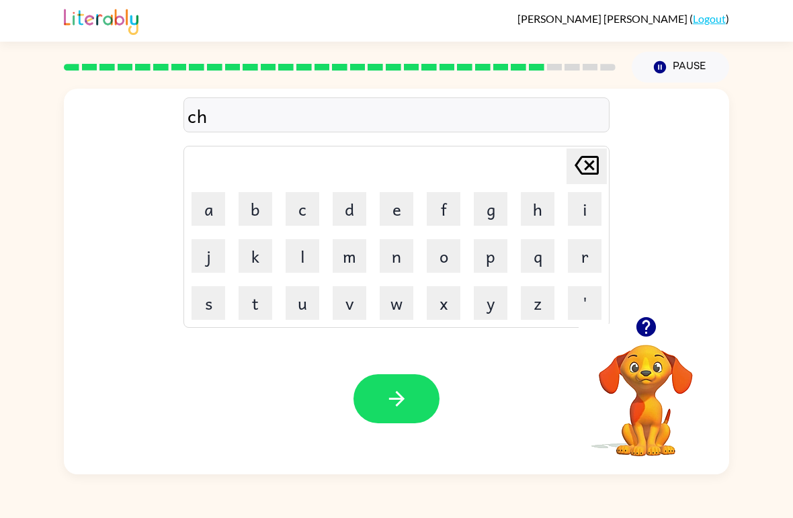
click at [215, 208] on button "a" at bounding box center [209, 209] width 34 height 34
click at [550, 216] on button "i" at bounding box center [585, 209] width 34 height 34
click at [395, 251] on button "n" at bounding box center [397, 256] width 34 height 34
click at [401, 405] on icon "button" at bounding box center [397, 399] width 24 height 24
click at [309, 217] on button "c" at bounding box center [303, 209] width 34 height 34
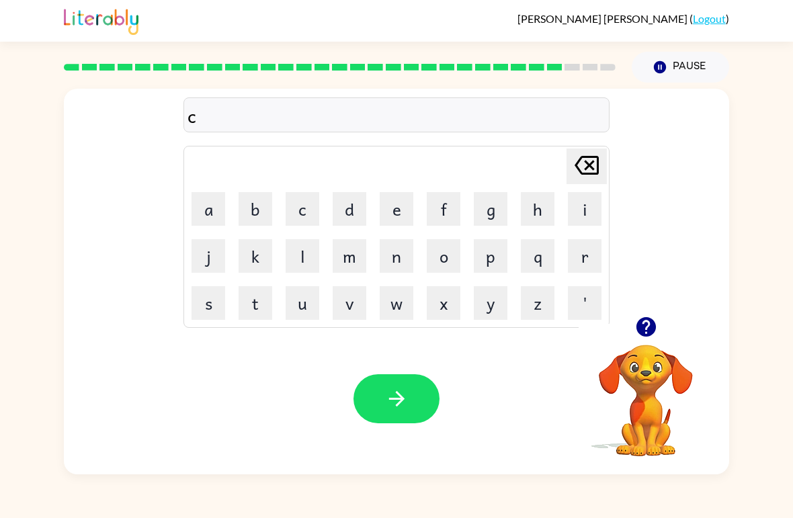
click at [536, 207] on button "h" at bounding box center [538, 209] width 34 height 34
click at [307, 315] on button "u" at bounding box center [303, 303] width 34 height 34
click at [401, 254] on button "n" at bounding box center [397, 256] width 34 height 34
click at [253, 249] on button "k" at bounding box center [256, 256] width 34 height 34
click at [392, 405] on icon "button" at bounding box center [397, 399] width 24 height 24
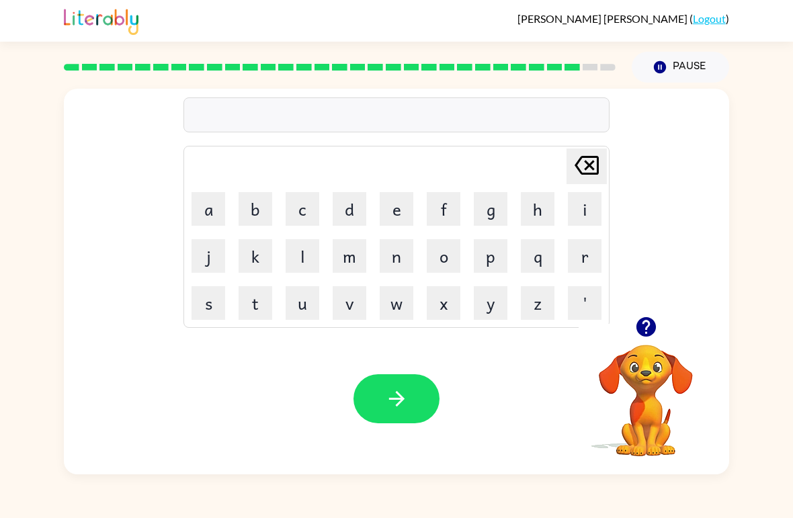
click at [255, 305] on button "t" at bounding box center [256, 303] width 34 height 34
click at [543, 204] on button "h" at bounding box center [538, 209] width 34 height 34
click at [550, 216] on button "i" at bounding box center [585, 209] width 34 height 34
click at [550, 251] on button "r" at bounding box center [585, 256] width 34 height 34
click at [211, 300] on button "s" at bounding box center [209, 303] width 34 height 34
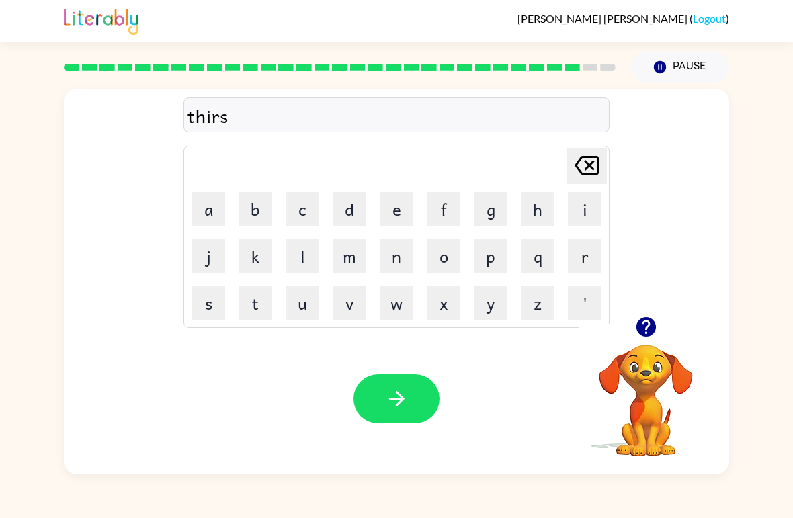
click at [259, 304] on button "t" at bounding box center [256, 303] width 34 height 34
click at [396, 400] on icon "button" at bounding box center [395, 398] width 15 height 15
click at [448, 207] on button "f" at bounding box center [444, 209] width 34 height 34
click at [550, 199] on button "i" at bounding box center [585, 209] width 34 height 34
click at [407, 256] on button "n" at bounding box center [397, 256] width 34 height 34
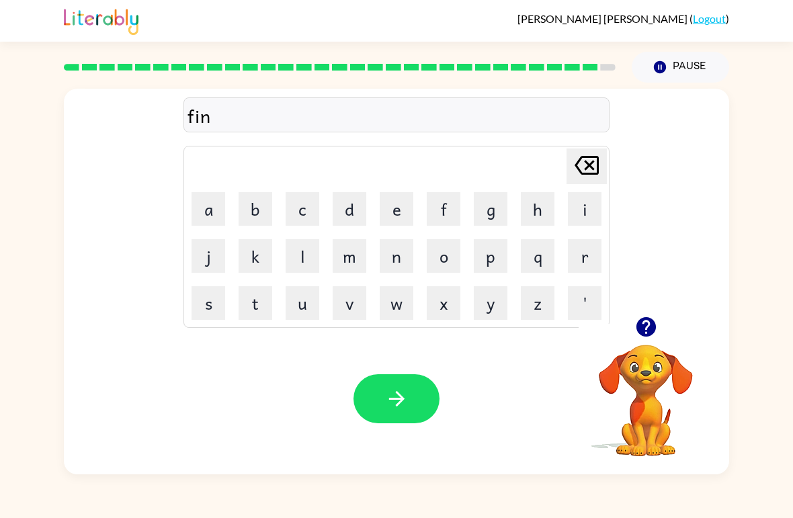
click at [395, 214] on button "e" at bounding box center [397, 209] width 34 height 34
click at [550, 165] on icon at bounding box center [587, 165] width 24 height 19
click at [481, 212] on button "g" at bounding box center [491, 209] width 34 height 34
click at [399, 210] on button "e" at bounding box center [397, 209] width 34 height 34
click at [550, 270] on button "r" at bounding box center [585, 256] width 34 height 34
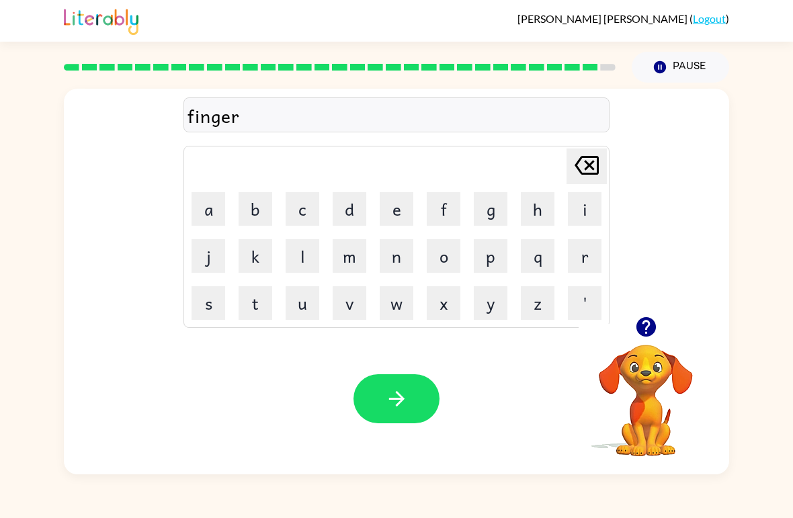
click at [397, 261] on button "n" at bounding box center [397, 256] width 34 height 34
click at [209, 210] on button "a" at bounding box center [209, 209] width 34 height 34
click at [550, 209] on button "i" at bounding box center [585, 209] width 34 height 34
click at [301, 256] on button "l" at bounding box center [303, 256] width 34 height 34
click at [414, 419] on button "button" at bounding box center [397, 398] width 86 height 49
